Goal: Information Seeking & Learning: Check status

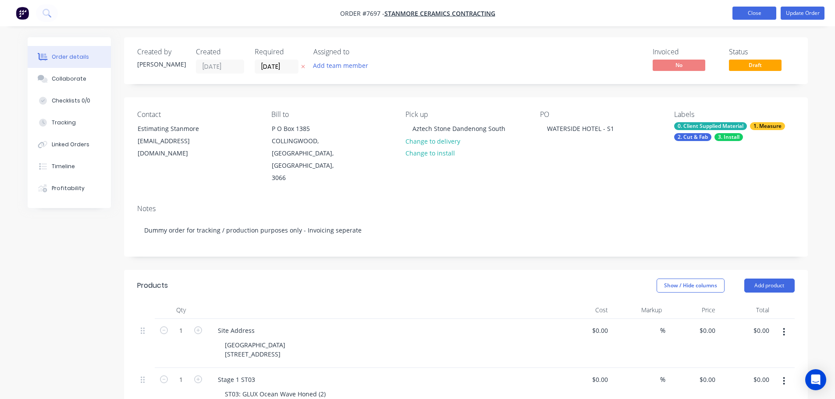
click at [741, 19] on button "Close" at bounding box center [755, 13] width 44 height 13
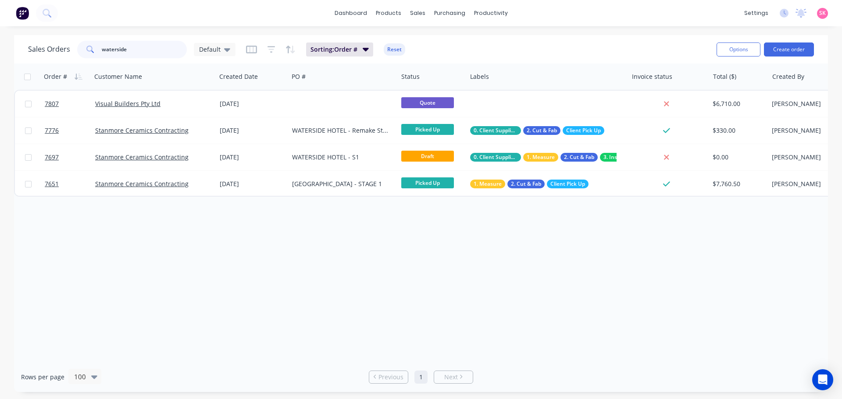
drag, startPoint x: 154, startPoint y: 49, endPoint x: 86, endPoint y: 54, distance: 68.2
click at [88, 53] on div "waterside" at bounding box center [132, 50] width 110 height 18
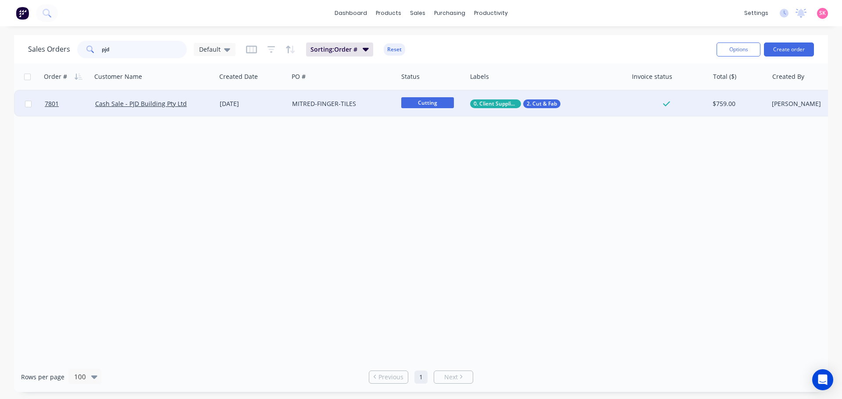
type input "pjd"
click at [309, 109] on div "MITRED-FINGER-TILES" at bounding box center [342, 104] width 109 height 26
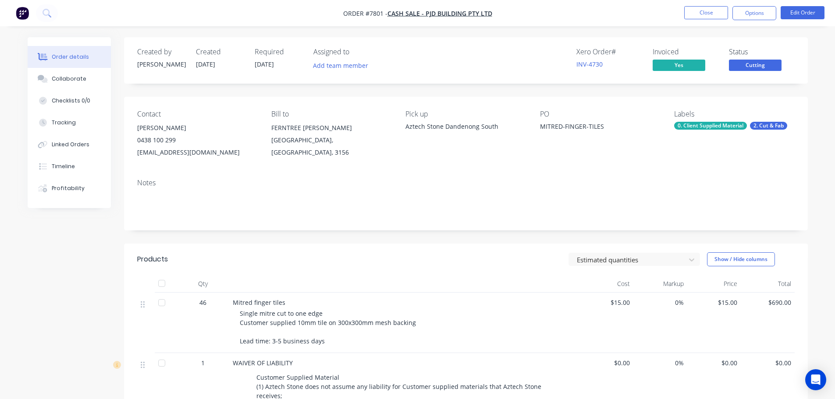
click at [719, 4] on nav "Order #7801 - Cash Sale - PJD Building Pty Ltd Close Options Edit Order" at bounding box center [417, 13] width 835 height 26
click at [716, 9] on button "Close" at bounding box center [706, 12] width 44 height 13
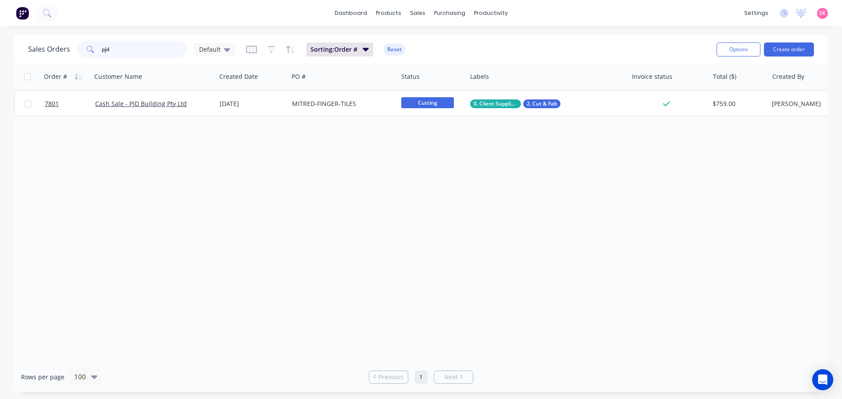
drag, startPoint x: 116, startPoint y: 53, endPoint x: 48, endPoint y: 57, distance: 68.1
click at [56, 56] on div "Sales Orders pjd Default" at bounding box center [131, 50] width 207 height 18
type input "rms"
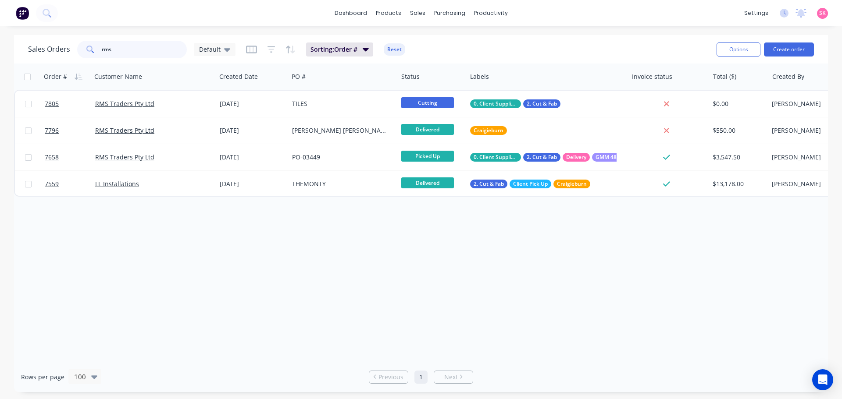
drag, startPoint x: 157, startPoint y: 56, endPoint x: 0, endPoint y: 50, distance: 157.1
click at [0, 50] on div "Sales Orders rms Default Sorting: Order # Reset Options Create order Order # Cu…" at bounding box center [421, 213] width 842 height 357
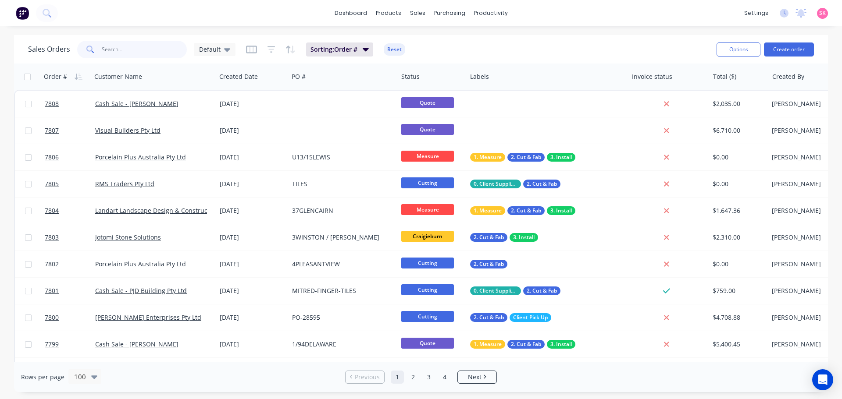
click at [127, 46] on input "text" at bounding box center [144, 50] width 85 height 18
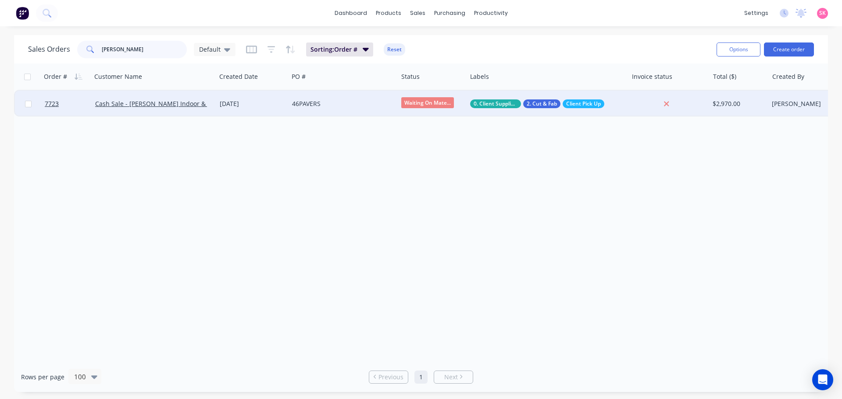
type input "[PERSON_NAME]"
click at [229, 110] on div "[DATE]" at bounding box center [252, 104] width 72 height 26
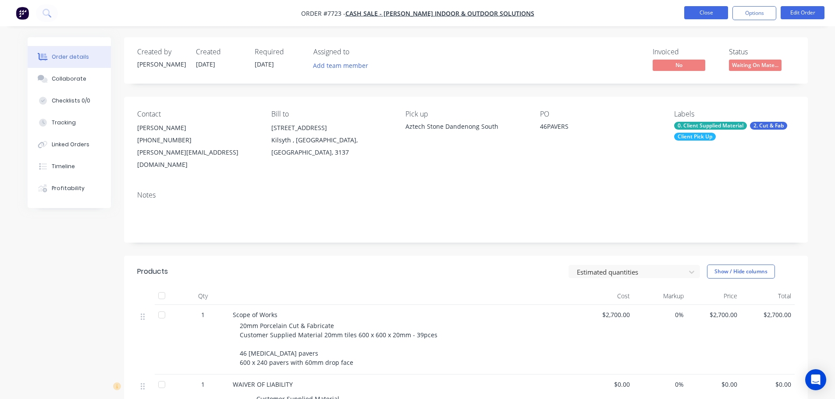
click at [689, 14] on button "Close" at bounding box center [706, 12] width 44 height 13
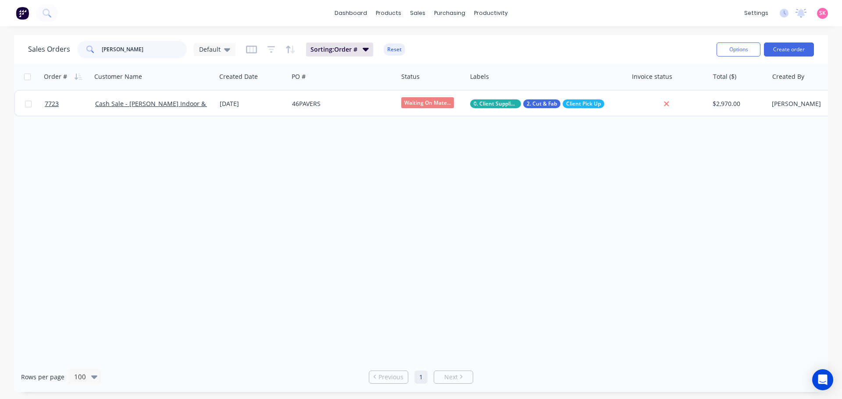
drag, startPoint x: 137, startPoint y: 55, endPoint x: 76, endPoint y: 55, distance: 60.5
click at [77, 55] on div "[PERSON_NAME]" at bounding box center [132, 50] width 110 height 18
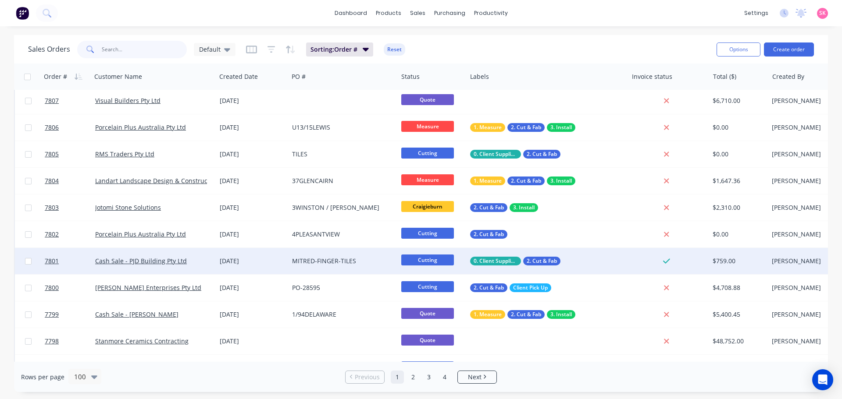
scroll to position [44, 0]
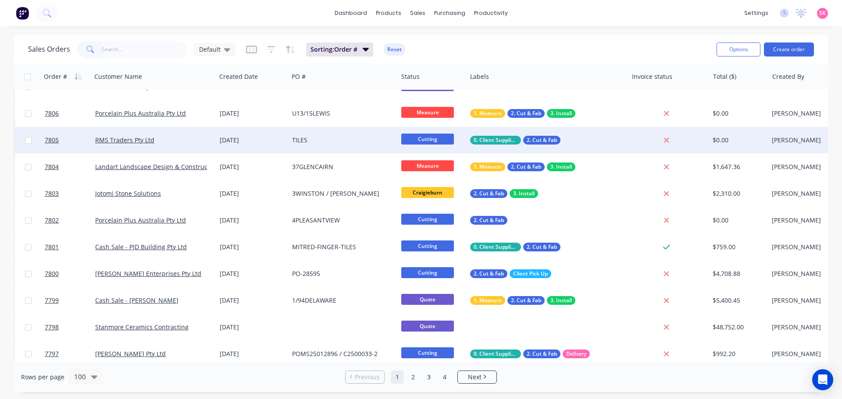
click at [253, 140] on div "[DATE]" at bounding box center [252, 140] width 65 height 9
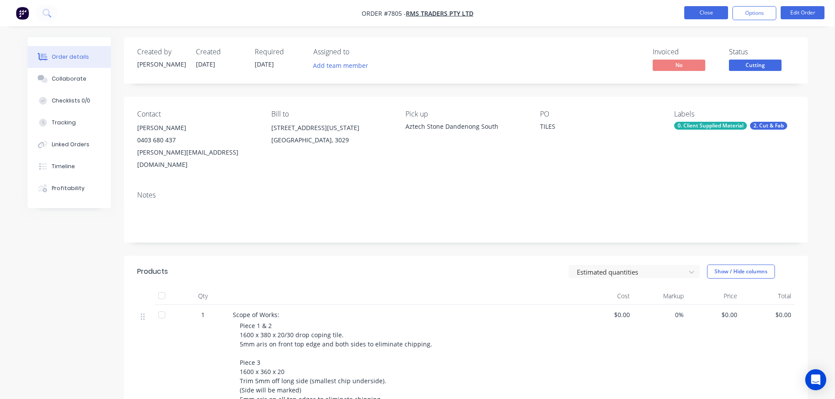
click at [707, 11] on button "Close" at bounding box center [706, 12] width 44 height 13
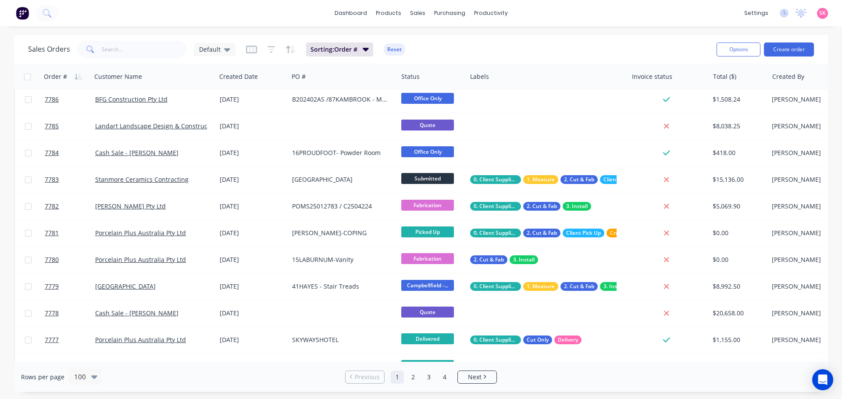
scroll to position [614, 0]
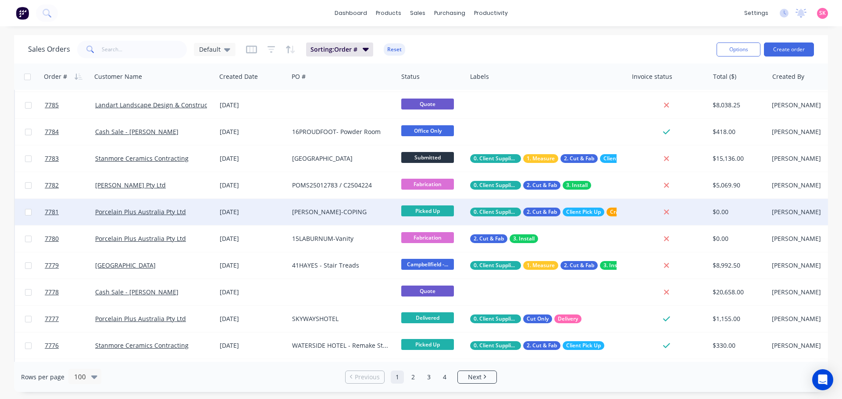
click at [257, 215] on div "[DATE]" at bounding box center [252, 212] width 65 height 9
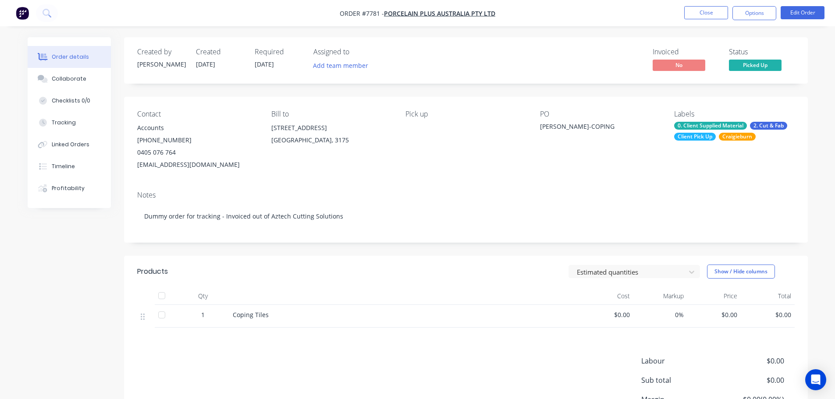
click at [681, 14] on ul "Close Options Edit Order" at bounding box center [754, 13] width 161 height 14
click at [687, 14] on button "Close" at bounding box center [706, 12] width 44 height 13
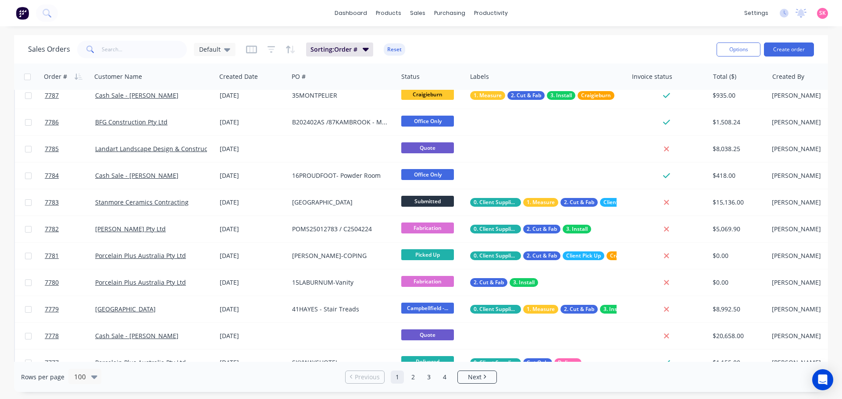
scroll to position [614, 0]
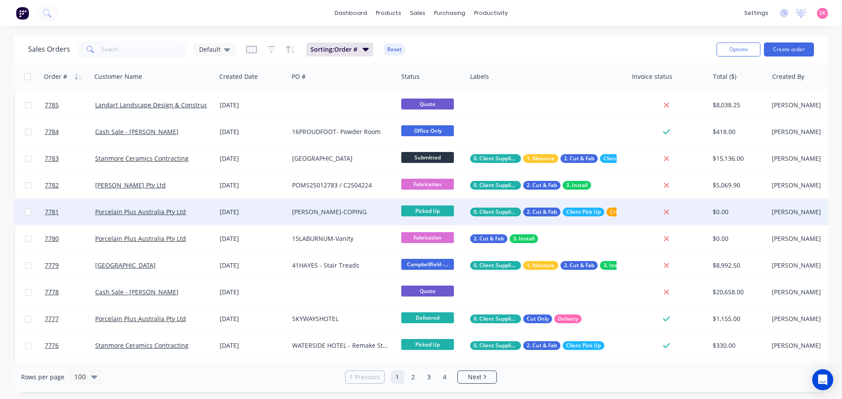
click at [266, 211] on div "[DATE]" at bounding box center [252, 212] width 65 height 9
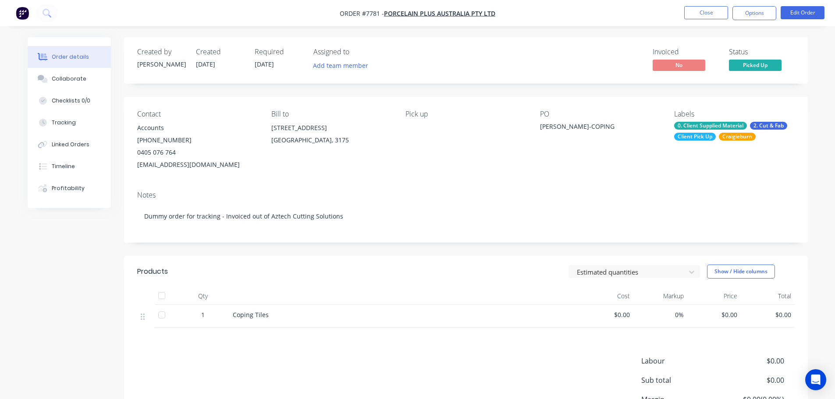
click at [697, 21] on nav "Order #7781 - Porcelain Plus Australia Pty Ltd Close Options Edit Order" at bounding box center [417, 13] width 835 height 26
click at [700, 14] on button "Close" at bounding box center [706, 12] width 44 height 13
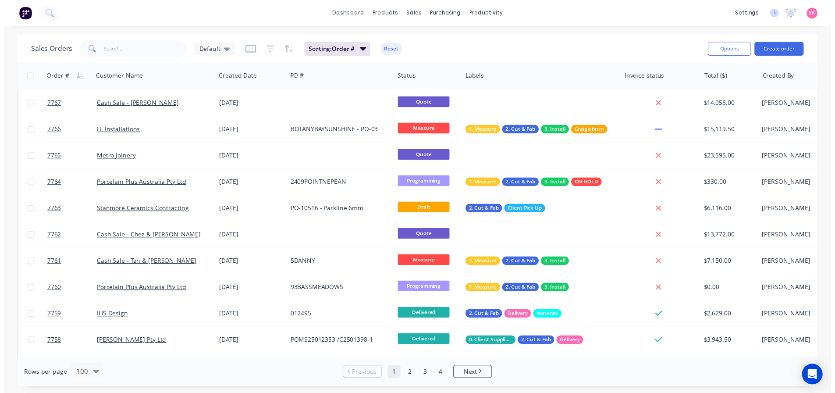
scroll to position [1403, 0]
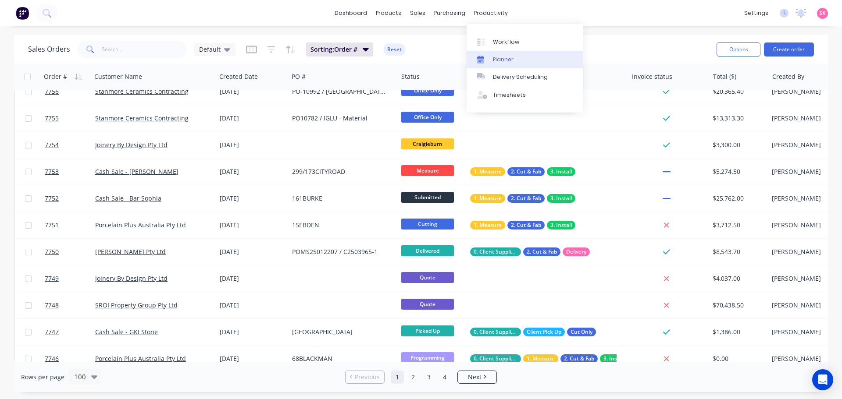
drag, startPoint x: 486, startPoint y: 43, endPoint x: 474, endPoint y: 57, distance: 18.0
click at [486, 43] on div at bounding box center [483, 42] width 13 height 8
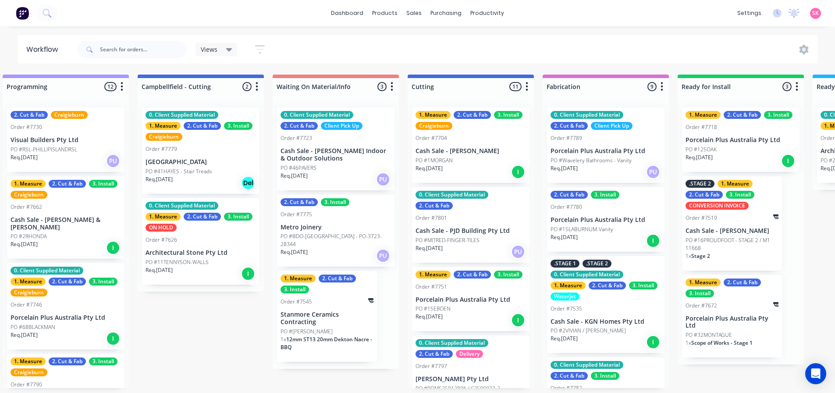
scroll to position [0, 441]
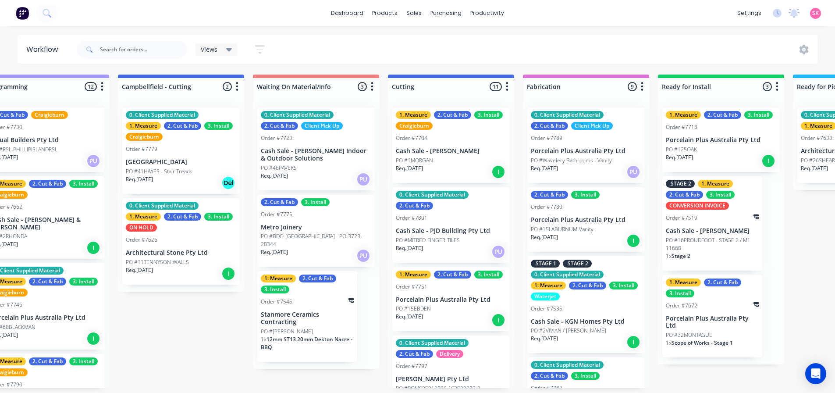
click at [303, 164] on div "PO #46PAVERS" at bounding box center [316, 168] width 110 height 8
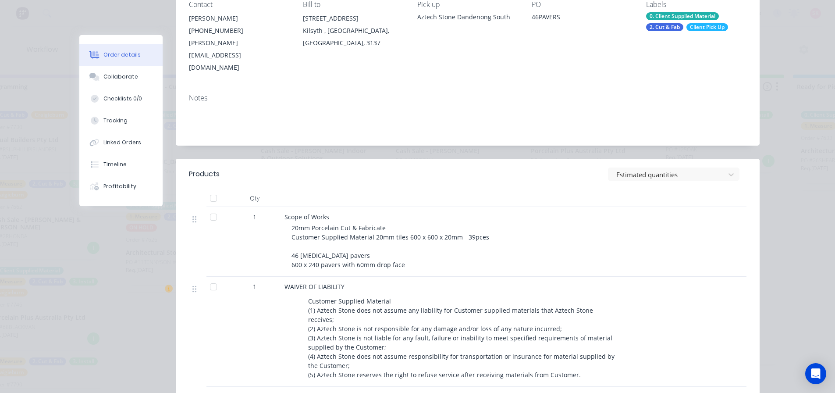
scroll to position [0, 0]
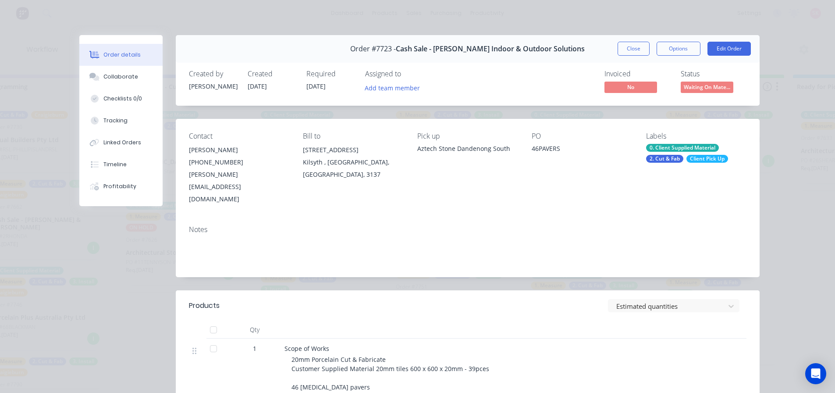
click at [627, 46] on button "Close" at bounding box center [634, 49] width 32 height 14
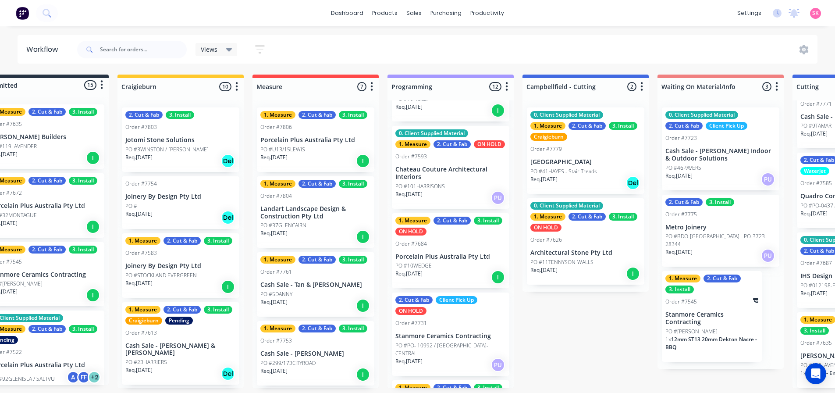
scroll to position [307, 0]
click at [447, 196] on div "Req. [DATE] PU" at bounding box center [450, 198] width 110 height 15
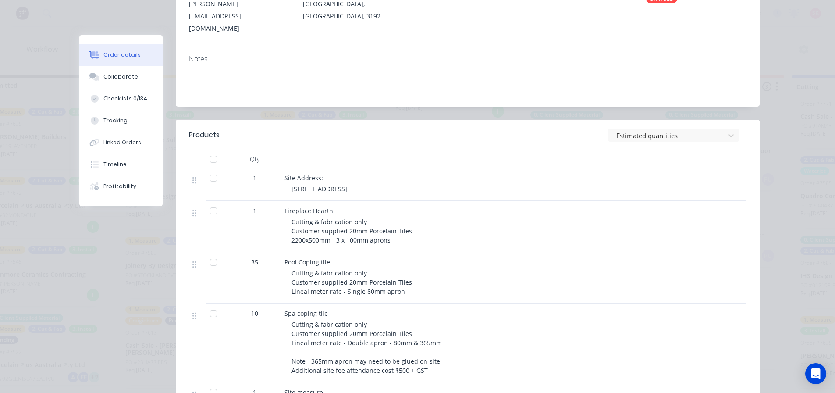
scroll to position [44, 0]
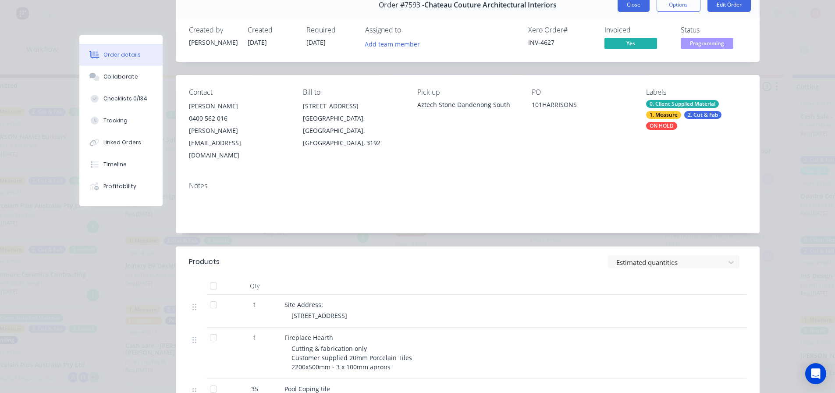
click at [630, 3] on button "Close" at bounding box center [634, 5] width 32 height 14
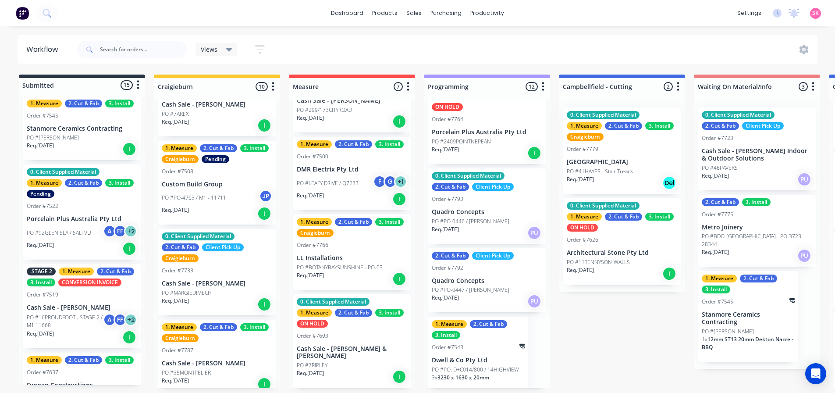
scroll to position [0, 0]
